Goal: Navigation & Orientation: Find specific page/section

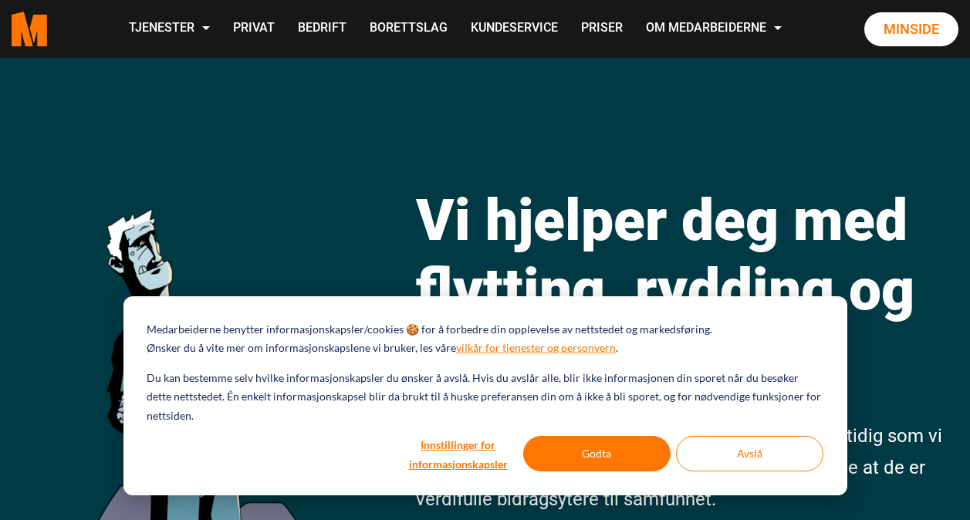
scroll to position [6, 0]
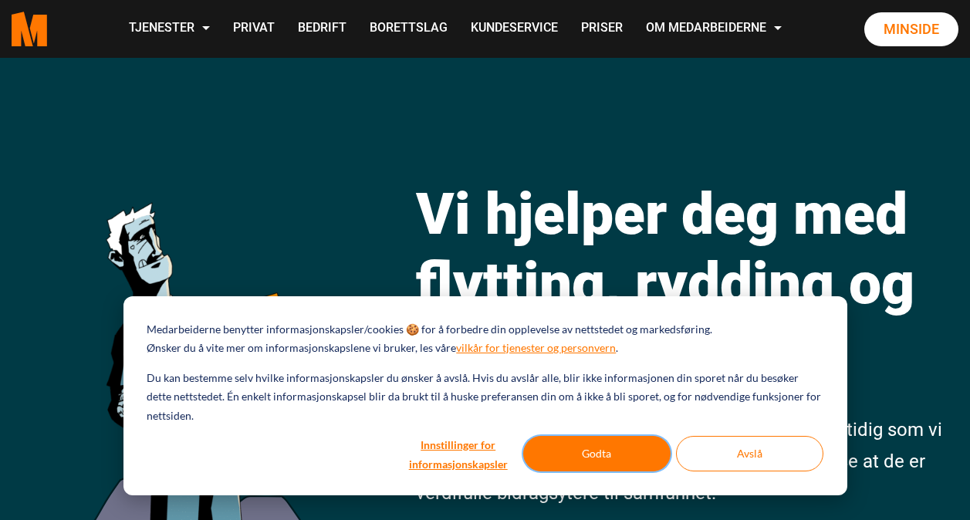
click at [625, 457] on button "Godta" at bounding box center [596, 454] width 147 height 36
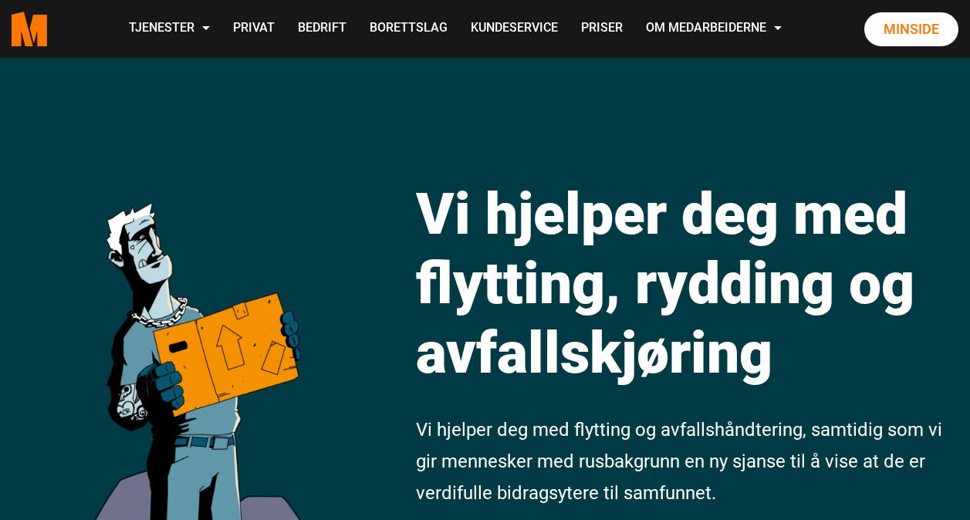
scroll to position [0, 0]
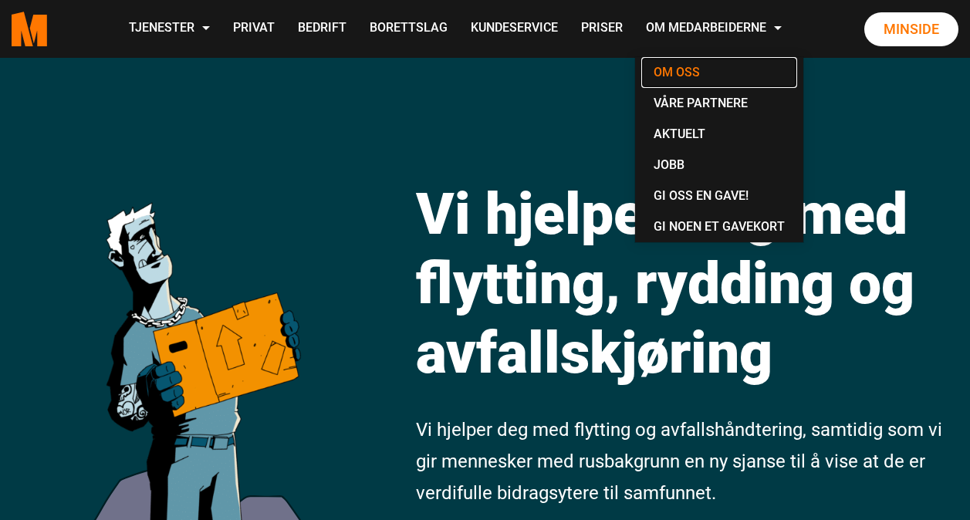
click at [698, 83] on link "Om oss" at bounding box center [720, 72] width 156 height 31
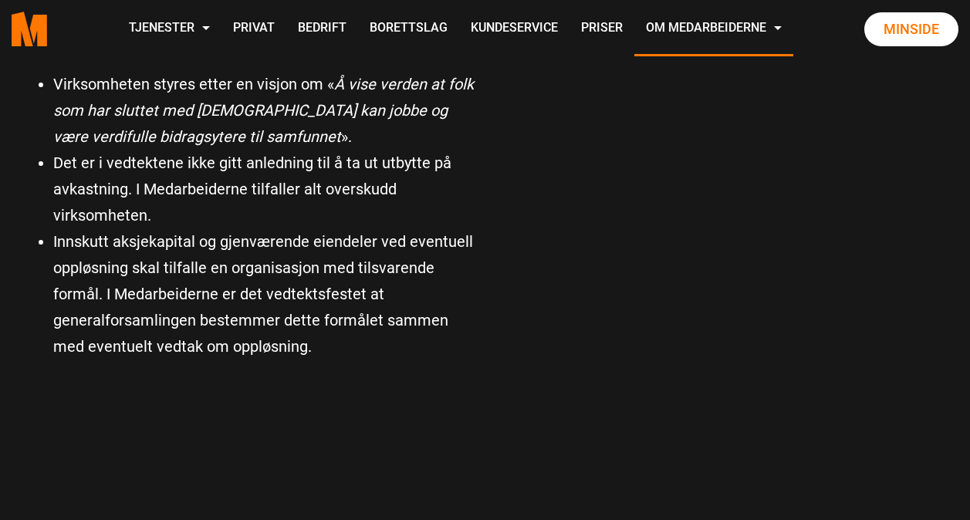
scroll to position [1152, 0]
click at [603, 32] on link "Priser" at bounding box center [602, 29] width 65 height 55
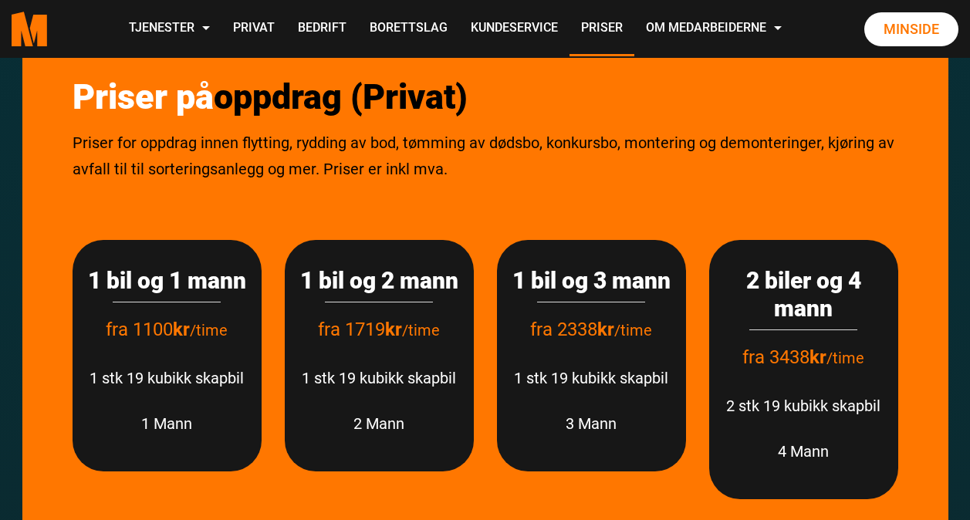
scroll to position [1919, 0]
